Goal: Task Accomplishment & Management: Manage account settings

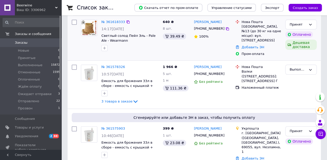
scroll to position [54, 0]
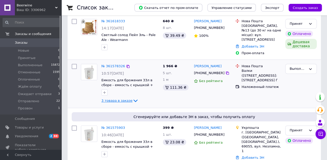
click at [133, 100] on icon at bounding box center [135, 101] width 4 height 3
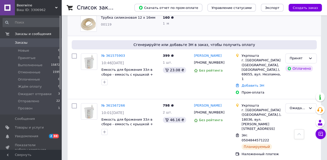
scroll to position [0, 0]
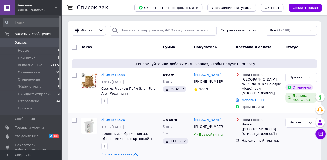
click at [56, 7] on icon at bounding box center [56, 7] width 3 height 3
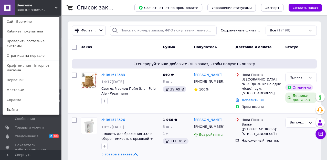
click at [57, 8] on icon at bounding box center [56, 7] width 3 height 3
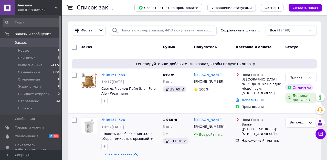
click at [57, 6] on icon at bounding box center [56, 7] width 3 height 3
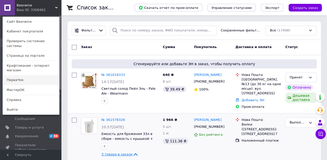
click at [20, 75] on link "ПерваЧок" at bounding box center [31, 80] width 56 height 10
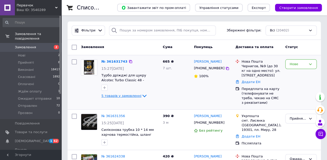
click at [141, 97] on icon at bounding box center [144, 96] width 6 height 6
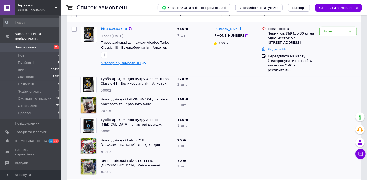
scroll to position [32, 0]
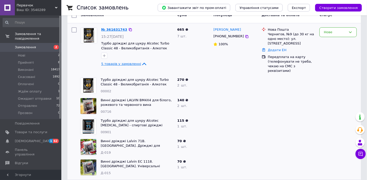
click at [116, 29] on link "№ 361631743" at bounding box center [114, 30] width 26 height 4
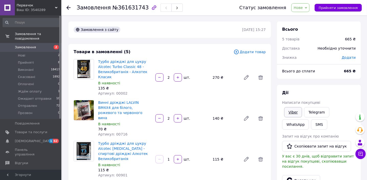
click at [297, 117] on link "Viber" at bounding box center [294, 112] width 18 height 10
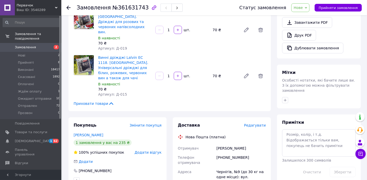
scroll to position [299, 0]
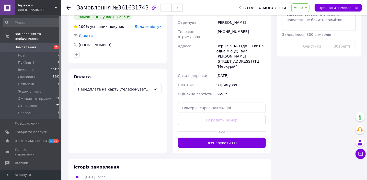
click at [310, 5] on span "Нове" at bounding box center [301, 7] width 18 height 9
click at [304, 52] on li "Ждём оплату" at bounding box center [311, 49] width 39 height 8
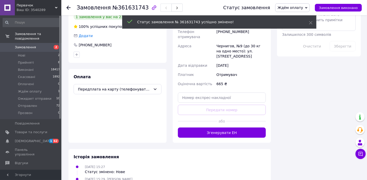
click at [67, 7] on use at bounding box center [69, 8] width 4 height 4
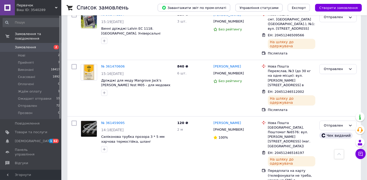
scroll to position [1116, 0]
click at [22, 53] on span "Нові" at bounding box center [21, 55] width 7 height 5
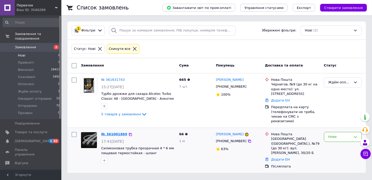
click at [114, 132] on link "№ 361001869" at bounding box center [114, 134] width 26 height 4
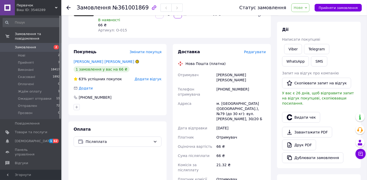
scroll to position [63, 0]
click at [104, 63] on link "Шаринская Ольга" at bounding box center [104, 61] width 61 height 4
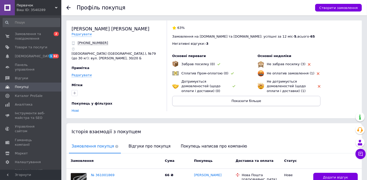
click at [243, 102] on span "Показати більше" at bounding box center [247, 101] width 30 height 4
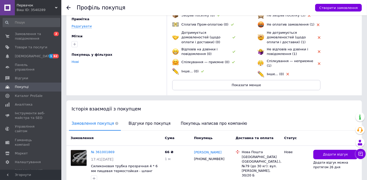
scroll to position [73, 0]
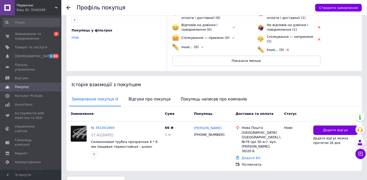
click at [68, 6] on use at bounding box center [69, 8] width 4 height 4
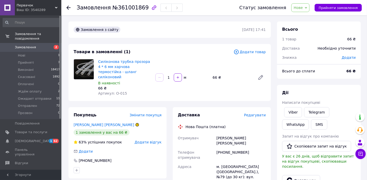
scroll to position [0, 0]
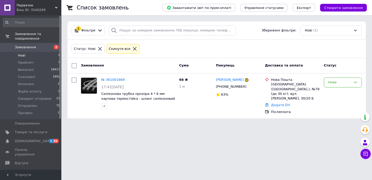
click at [56, 7] on icon at bounding box center [56, 7] width 3 height 3
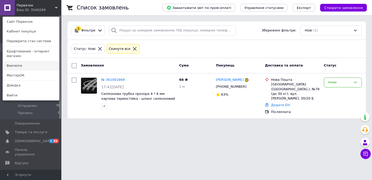
click at [21, 61] on link "Beerwine" at bounding box center [31, 66] width 56 height 10
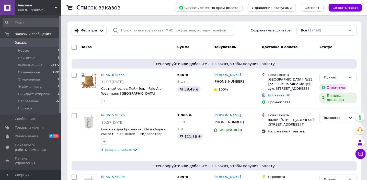
click at [57, 5] on div "Beerwine Ваш ID: 3306962" at bounding box center [38, 7] width 47 height 15
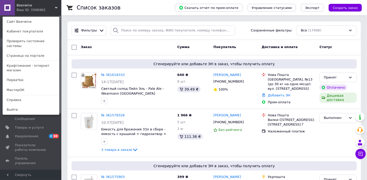
click at [57, 7] on use at bounding box center [56, 8] width 3 height 2
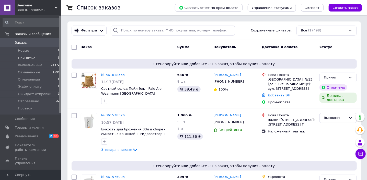
click at [29, 57] on span "Принятые" at bounding box center [27, 58] width 18 height 5
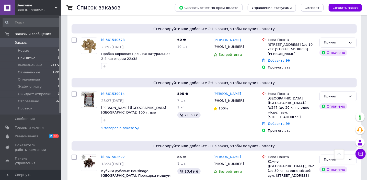
scroll to position [186, 0]
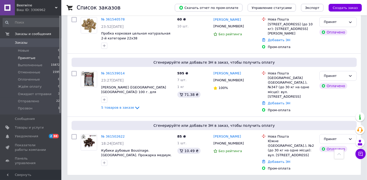
click at [57, 7] on icon at bounding box center [56, 7] width 3 height 3
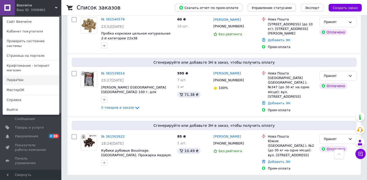
click at [16, 75] on link "ПерваЧок" at bounding box center [31, 80] width 56 height 10
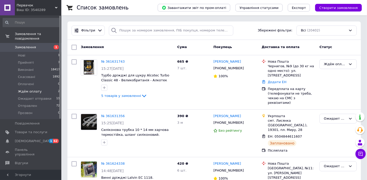
click at [33, 89] on span "Ждём оплату" at bounding box center [30, 91] width 24 height 5
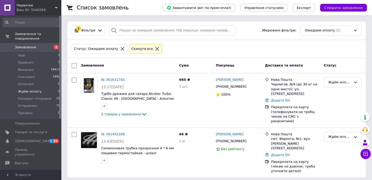
click at [23, 45] on span "Замовлення" at bounding box center [25, 47] width 21 height 5
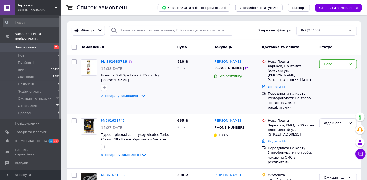
click at [140, 95] on icon at bounding box center [143, 96] width 6 height 6
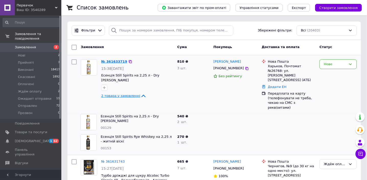
click at [113, 61] on link "№ 361633719" at bounding box center [114, 62] width 26 height 4
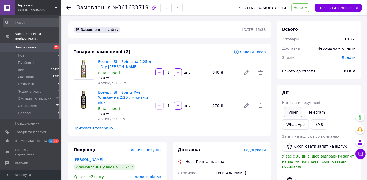
click at [297, 117] on link "Viber" at bounding box center [294, 112] width 18 height 10
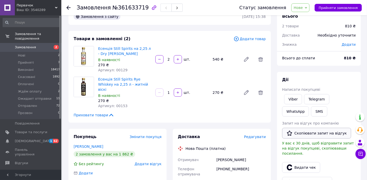
scroll to position [12, 0]
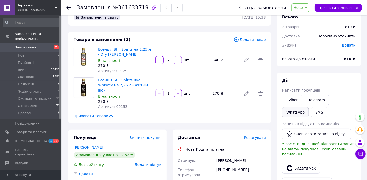
click at [300, 117] on link "WhatsApp" at bounding box center [295, 112] width 27 height 10
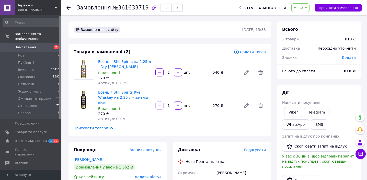
scroll to position [12, 0]
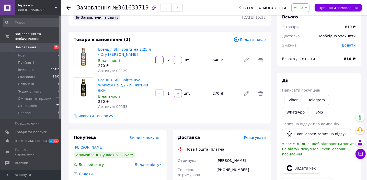
click at [310, 9] on span "Нове" at bounding box center [301, 7] width 18 height 9
click at [307, 52] on li "Ждём оплату" at bounding box center [311, 49] width 39 height 8
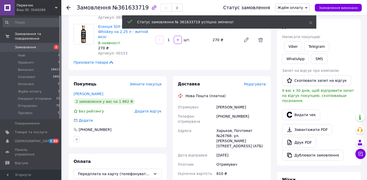
scroll to position [67, 0]
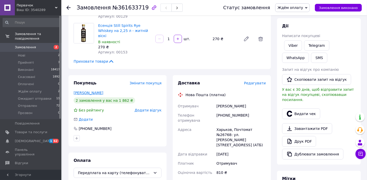
click at [86, 95] on link "[PERSON_NAME]" at bounding box center [89, 93] width 30 height 4
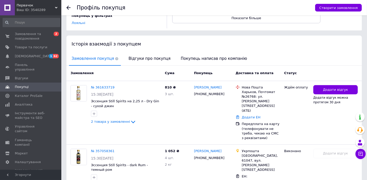
scroll to position [114, 0]
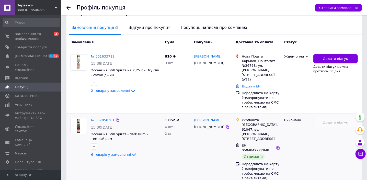
click at [131, 152] on icon at bounding box center [134, 155] width 6 height 6
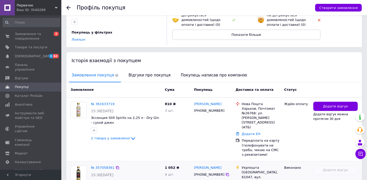
scroll to position [66, 0]
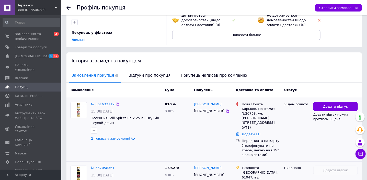
click at [130, 137] on icon at bounding box center [133, 139] width 6 height 6
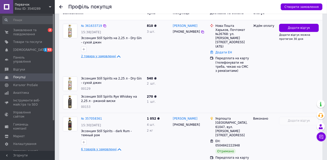
scroll to position [141, 0]
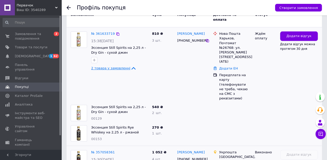
click at [55, 6] on icon at bounding box center [56, 7] width 3 height 3
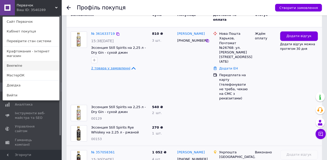
click at [38, 61] on link "Beerwine" at bounding box center [31, 66] width 56 height 10
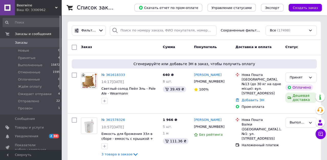
click at [57, 7] on use at bounding box center [56, 8] width 3 height 2
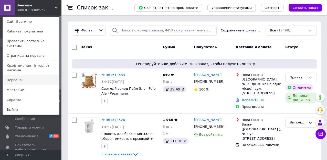
click at [35, 75] on link "ПерваЧок" at bounding box center [31, 80] width 56 height 10
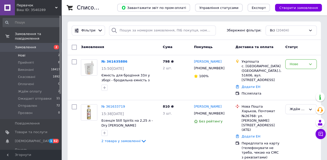
click at [22, 53] on span "Нові" at bounding box center [21, 55] width 7 height 5
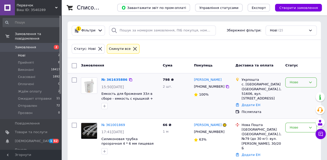
click at [312, 80] on icon at bounding box center [310, 82] width 4 height 4
click at [299, 92] on li "Прийнято" at bounding box center [300, 93] width 31 height 9
click at [56, 9] on div "Ваш ID: 3540289" at bounding box center [39, 10] width 45 height 5
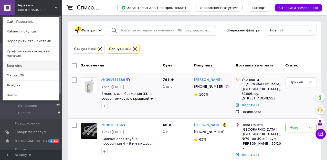
click at [34, 61] on link "Beerwine" at bounding box center [31, 66] width 56 height 10
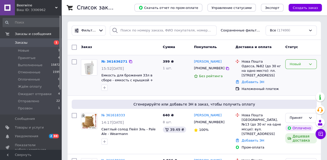
click at [311, 63] on icon at bounding box center [310, 64] width 4 height 4
click at [296, 75] on li "Принят" at bounding box center [300, 74] width 31 height 9
click at [115, 61] on link "№ 361636271" at bounding box center [113, 62] width 24 height 4
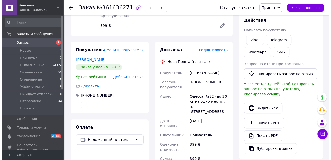
scroll to position [73, 0]
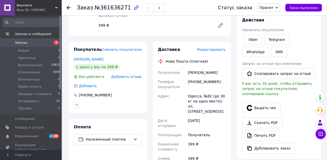
click at [210, 52] on span "Редактировать" at bounding box center [211, 50] width 29 height 4
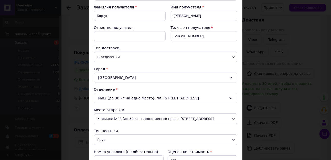
scroll to position [95, 0]
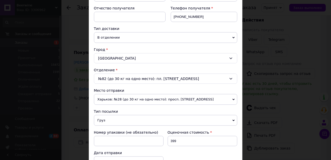
click at [227, 63] on div "Одесса" at bounding box center [165, 58] width 143 height 10
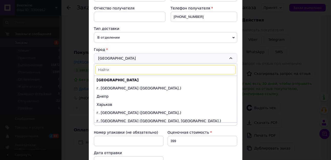
click at [123, 74] on input at bounding box center [165, 69] width 140 height 9
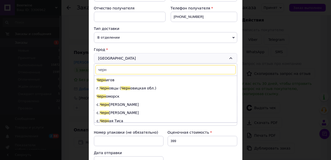
click at [123, 74] on input "черн" at bounding box center [165, 69] width 140 height 9
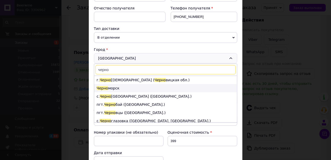
type input "черно"
click at [115, 92] on li "Черно морск" at bounding box center [165, 88] width 143 height 8
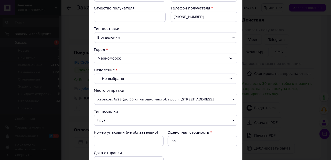
click at [124, 84] on div "-- Не выбрано --" at bounding box center [165, 79] width 143 height 10
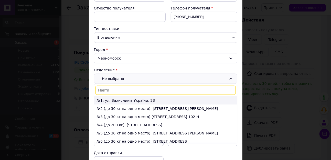
click at [147, 105] on li "№1: ул. Захисників України, 23" at bounding box center [165, 100] width 143 height 8
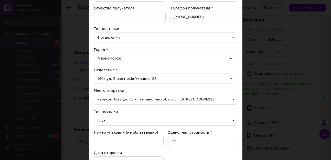
drag, startPoint x: 151, startPoint y: 93, endPoint x: 152, endPoint y: 89, distance: 4.7
click at [152, 89] on div "Плательщик Получатель Отправитель Фамилия получателя Барсук Имя получателя Олек…" at bounding box center [165, 113] width 143 height 298
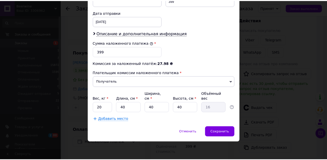
scroll to position [275, 0]
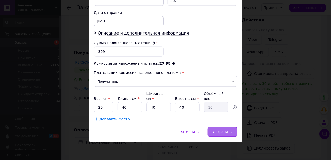
click at [219, 132] on span "Сохранить" at bounding box center [222, 132] width 19 height 4
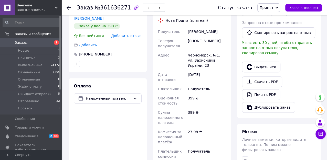
scroll to position [114, 0]
click at [68, 7] on icon at bounding box center [69, 8] width 4 height 4
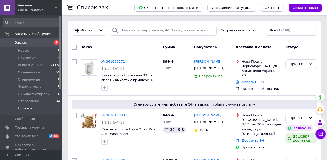
click at [28, 110] on span "Прозвон" at bounding box center [25, 108] width 15 height 5
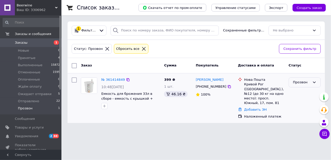
click at [315, 81] on icon at bounding box center [314, 82] width 4 height 4
click at [303, 111] on li "Отменен" at bounding box center [304, 111] width 31 height 9
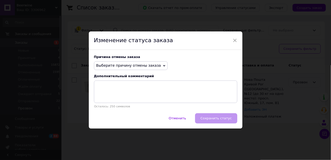
click at [155, 64] on span "Выберите причину отмены заказа" at bounding box center [128, 65] width 65 height 4
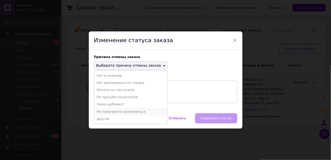
click at [122, 113] on li "Не получается дозвониться" at bounding box center [130, 111] width 73 height 7
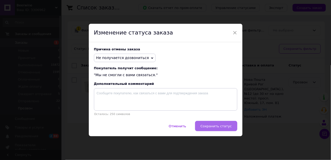
click at [217, 130] on button "Сохранить статус" at bounding box center [216, 126] width 42 height 10
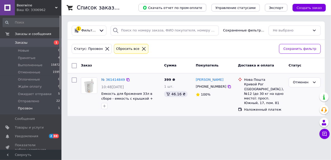
click at [57, 7] on use at bounding box center [56, 8] width 3 height 2
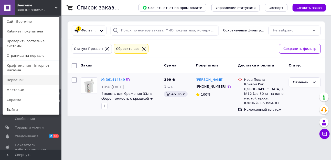
click at [19, 75] on link "ПерваЧок" at bounding box center [31, 80] width 56 height 10
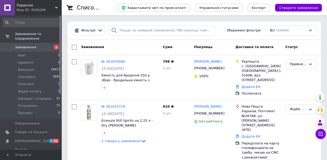
click at [57, 9] on icon at bounding box center [56, 7] width 3 height 3
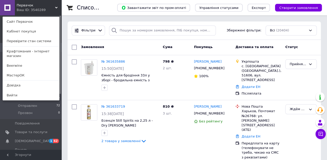
click at [57, 9] on icon at bounding box center [56, 7] width 3 height 3
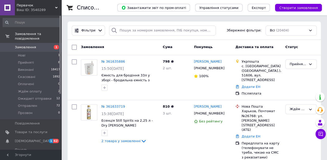
click at [58, 8] on div "Ваш ID: 3540289" at bounding box center [39, 10] width 45 height 5
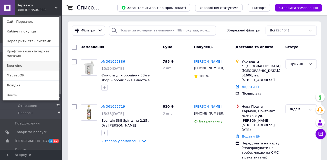
click at [41, 61] on link "Beerwine" at bounding box center [31, 66] width 56 height 10
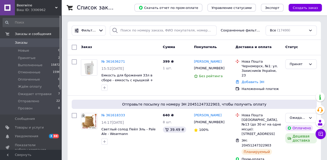
click at [55, 7] on icon at bounding box center [56, 7] width 3 height 3
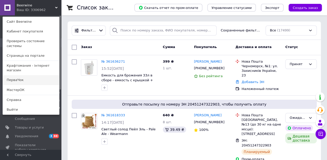
click at [28, 75] on link "ПерваЧок" at bounding box center [31, 80] width 56 height 10
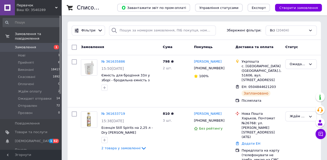
click at [57, 8] on icon at bounding box center [56, 7] width 3 height 3
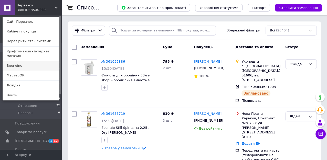
click at [33, 61] on link "Beerwine" at bounding box center [31, 66] width 56 height 10
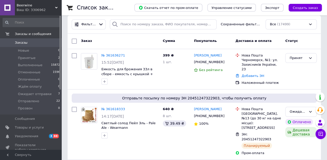
scroll to position [6, 0]
click at [24, 59] on span "Принятые" at bounding box center [27, 58] width 18 height 5
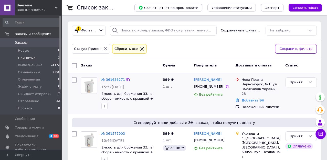
scroll to position [19, 0]
